Goal: Task Accomplishment & Management: Manage account settings

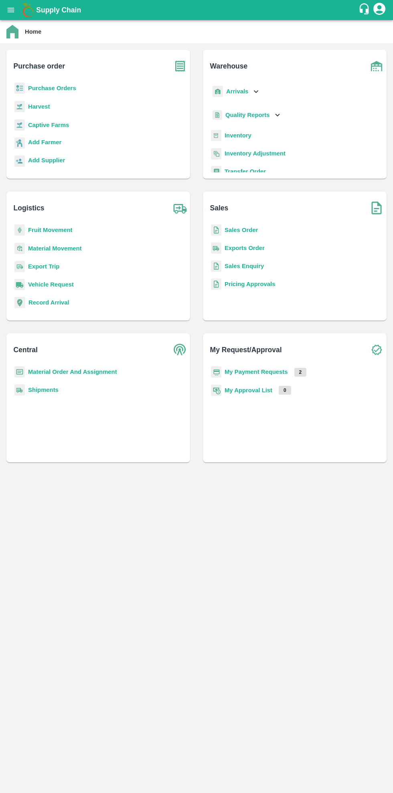
click at [67, 73] on h6 "Purchase order" at bounding box center [102, 63] width 176 height 26
click at [67, 87] on b "Purchase Orders" at bounding box center [52, 88] width 48 height 6
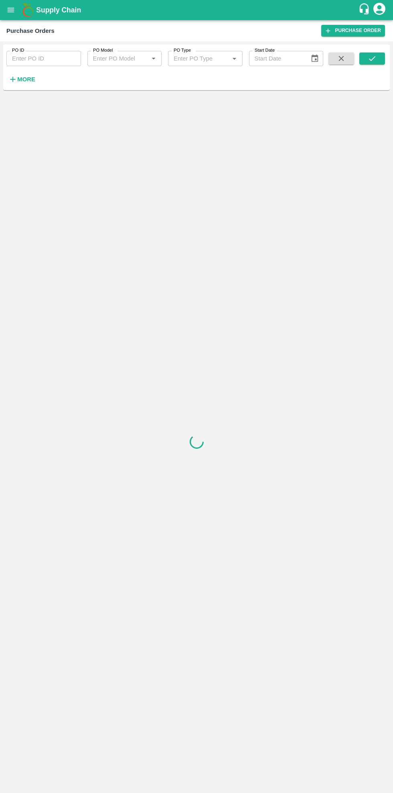
click at [24, 85] on button "More" at bounding box center [21, 80] width 31 height 14
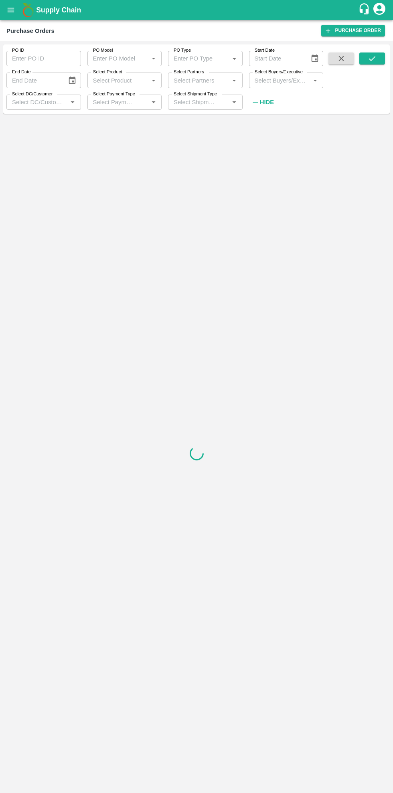
click at [55, 105] on input "Select DC/Customer" at bounding box center [37, 102] width 57 height 10
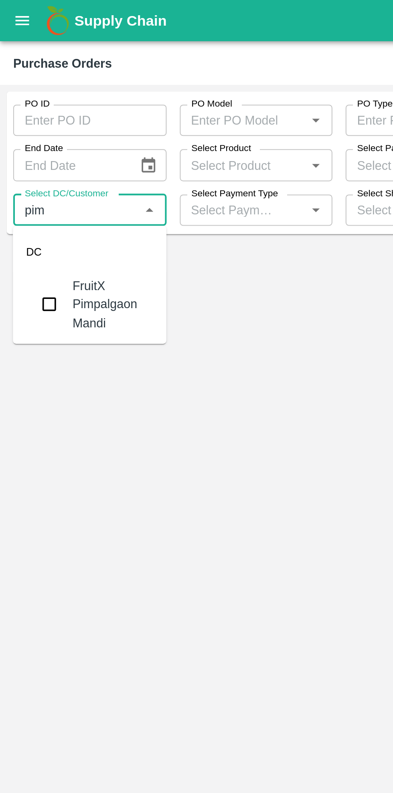
type input "pimp"
click at [26, 147] on input "checkbox" at bounding box center [24, 148] width 16 height 16
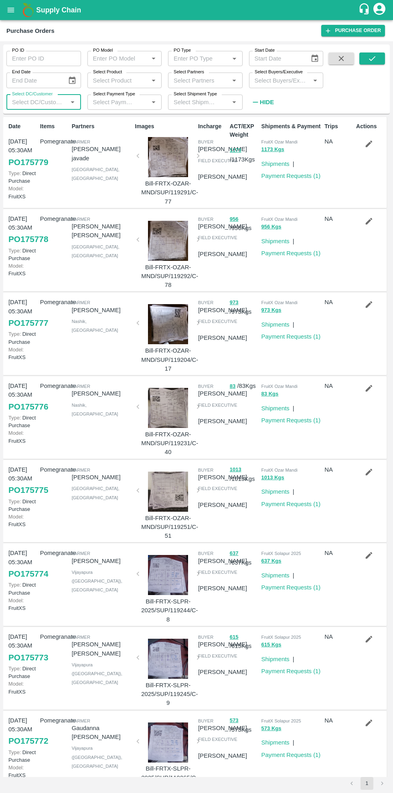
click at [377, 61] on button "submit" at bounding box center [372, 59] width 26 height 12
click at [48, 102] on input "Select DC/Customer" at bounding box center [37, 102] width 57 height 10
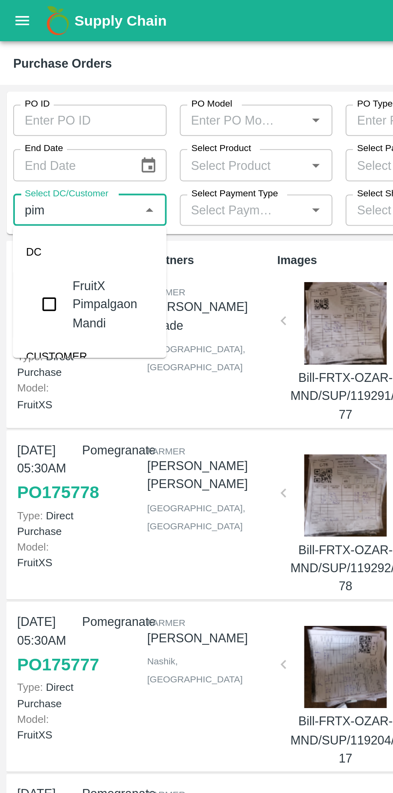
type input "pimp"
click at [23, 144] on input "checkbox" at bounding box center [24, 148] width 16 height 16
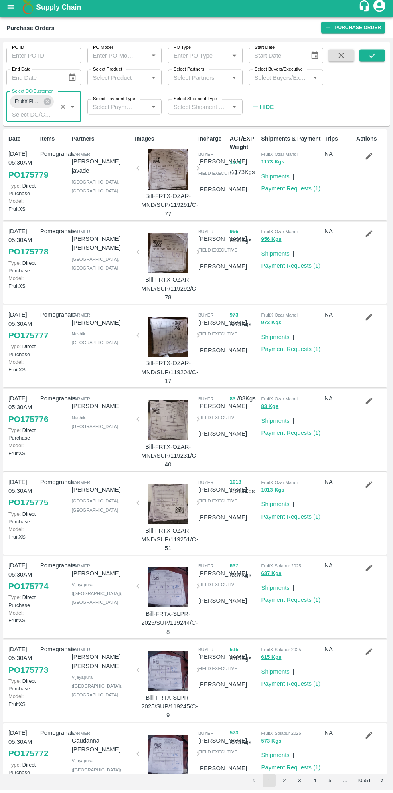
scroll to position [0, 0]
click at [382, 59] on button "submit" at bounding box center [372, 59] width 26 height 12
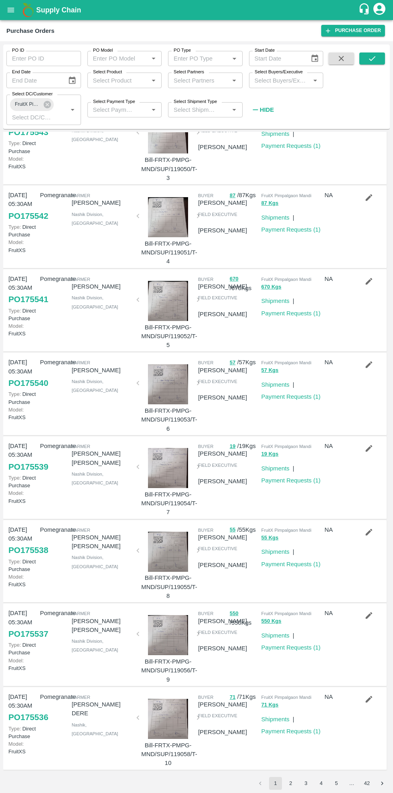
scroll to position [280, 0]
click at [291, 783] on button "2" at bounding box center [290, 783] width 13 height 13
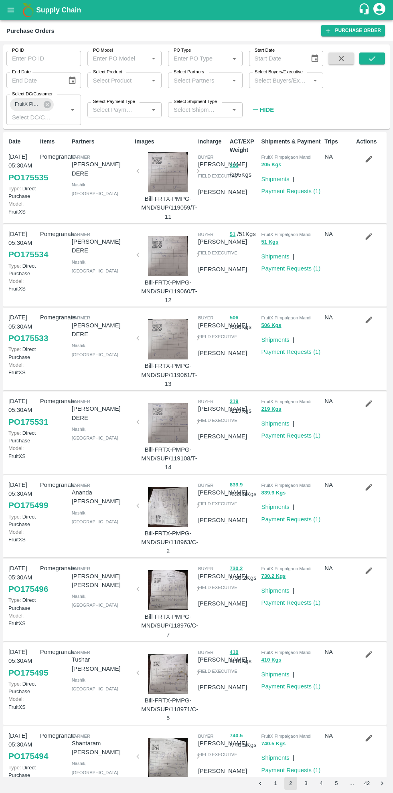
click at [315, 272] on link "Payment Requests ( 1 )" at bounding box center [290, 268] width 59 height 6
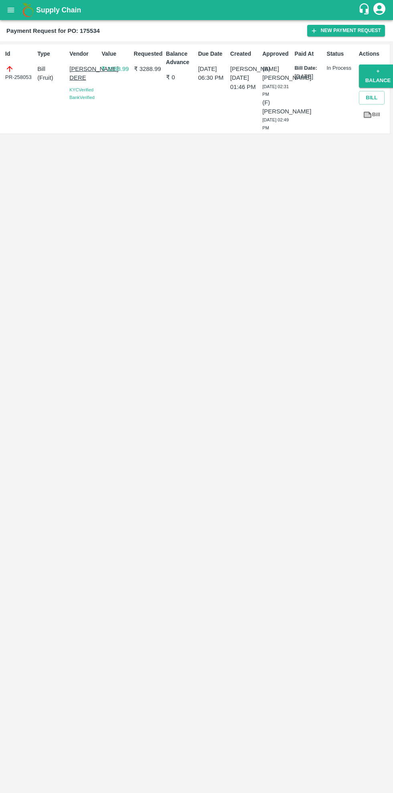
click at [303, 386] on div "Id PR-258053 Type Bill ( Fruit ) Vendor RAVINDRA RAMRAO DERE KYC Verified Bank …" at bounding box center [196, 417] width 393 height 752
click at [318, 401] on div "Id PR-258053 Type Bill ( Fruit ) Vendor RAVINDRA RAMRAO DERE KYC Verified Bank …" at bounding box center [196, 417] width 393 height 752
click at [304, 411] on div "Id PR-258053 Type Bill ( Fruit ) Vendor RAVINDRA RAMRAO DERE KYC Verified Bank …" at bounding box center [196, 417] width 393 height 752
click at [11, 10] on icon "open drawer" at bounding box center [11, 10] width 7 height 4
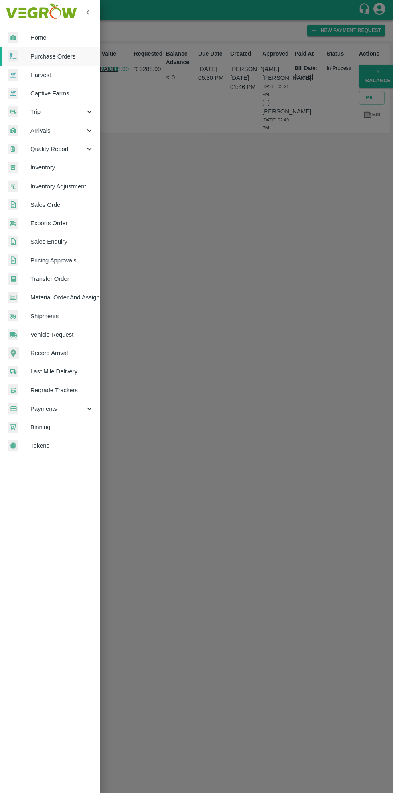
click at [260, 355] on div at bounding box center [196, 396] width 393 height 793
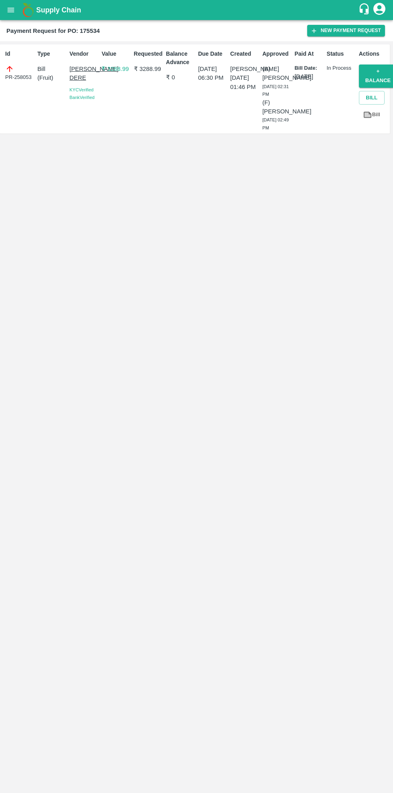
click at [223, 287] on div "Id PR-258053 Type Bill ( Fruit ) Vendor RAVINDRA RAMRAO DERE KYC Verified Bank …" at bounding box center [196, 417] width 393 height 752
